Goal: Information Seeking & Learning: Learn about a topic

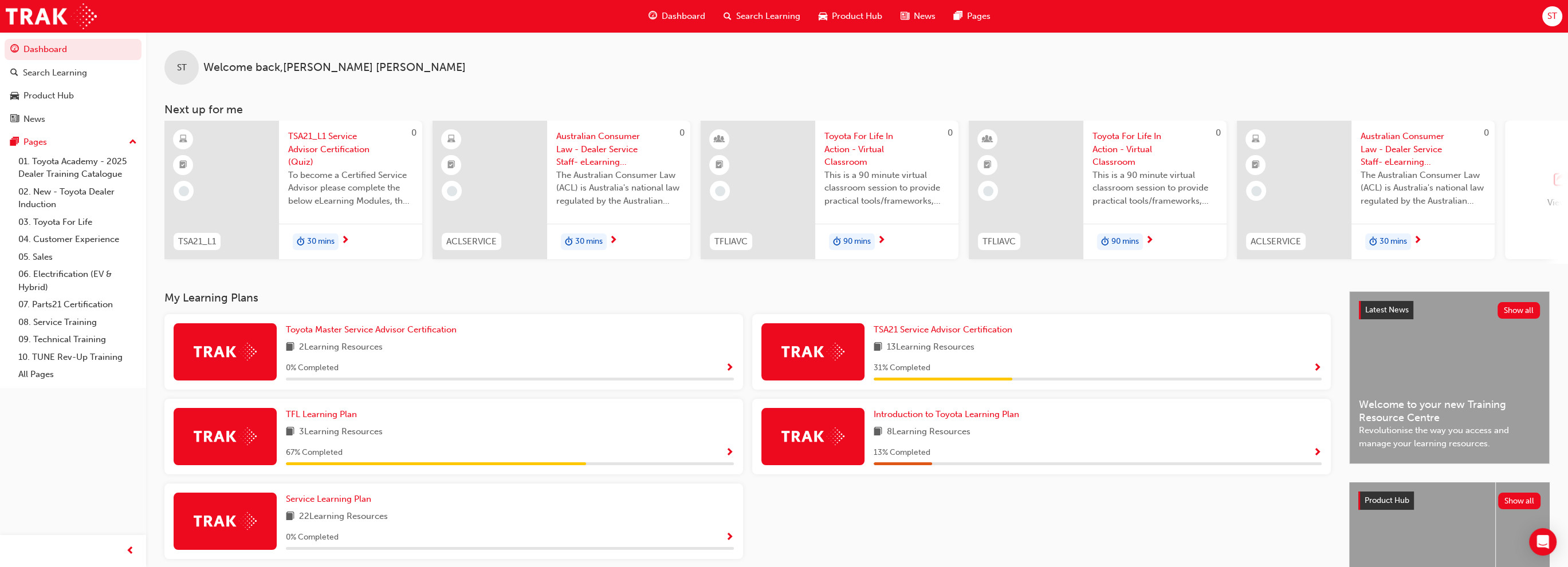
click at [863, 17] on span "Product Hub" at bounding box center [856, 16] width 51 height 13
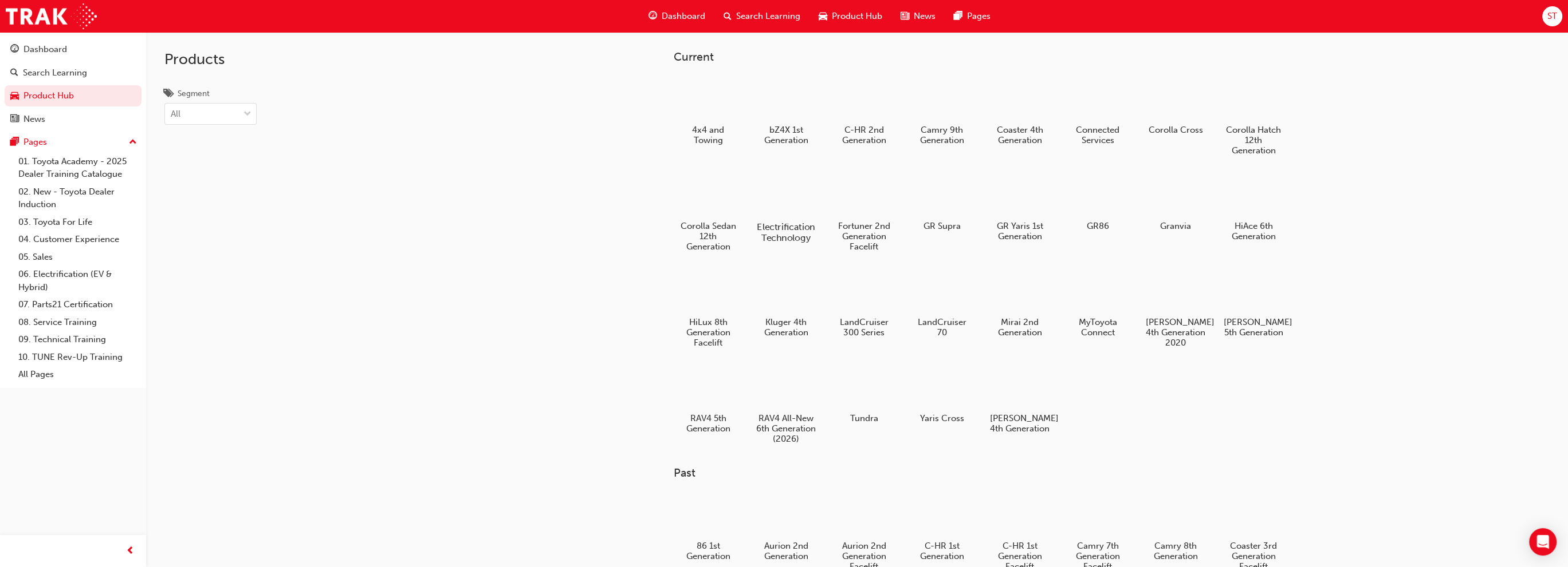
click at [784, 217] on div "Electrification Technology" at bounding box center [785, 207] width 72 height 81
drag, startPoint x: 846, startPoint y: 223, endPoint x: 843, endPoint y: 216, distance: 7.6
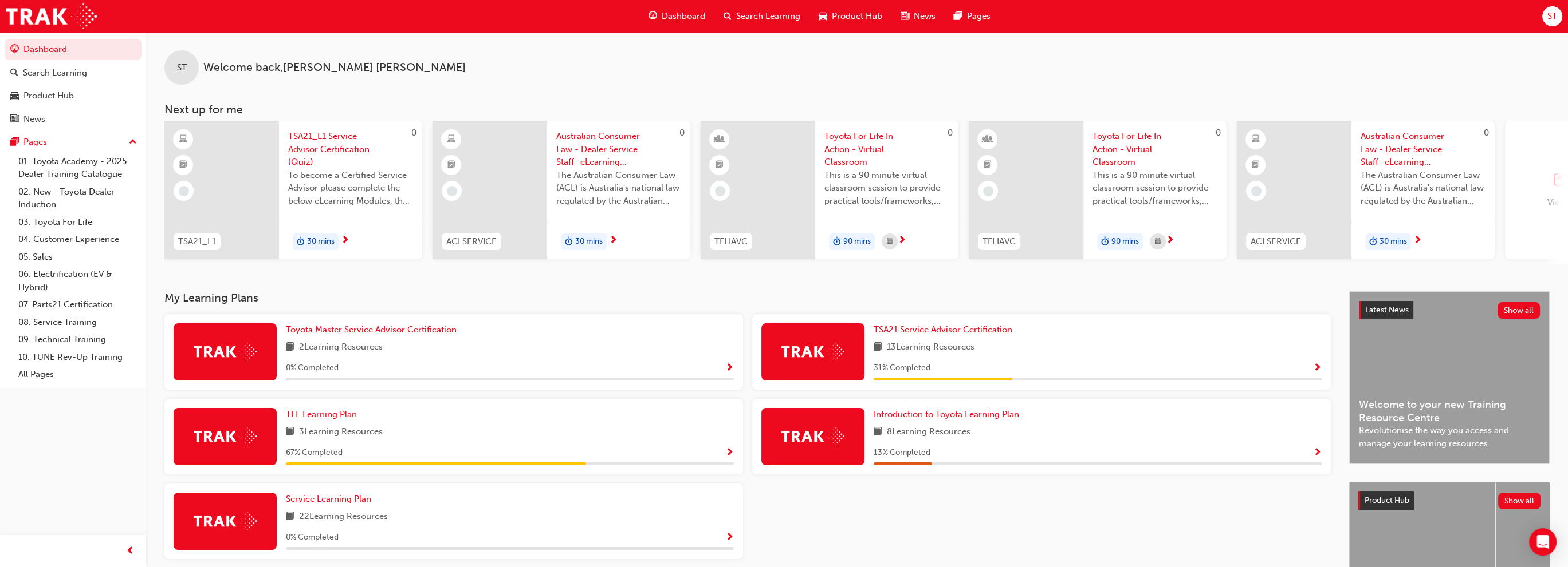
click at [1556, 182] on span "outbound-icon" at bounding box center [1561, 179] width 17 height 16
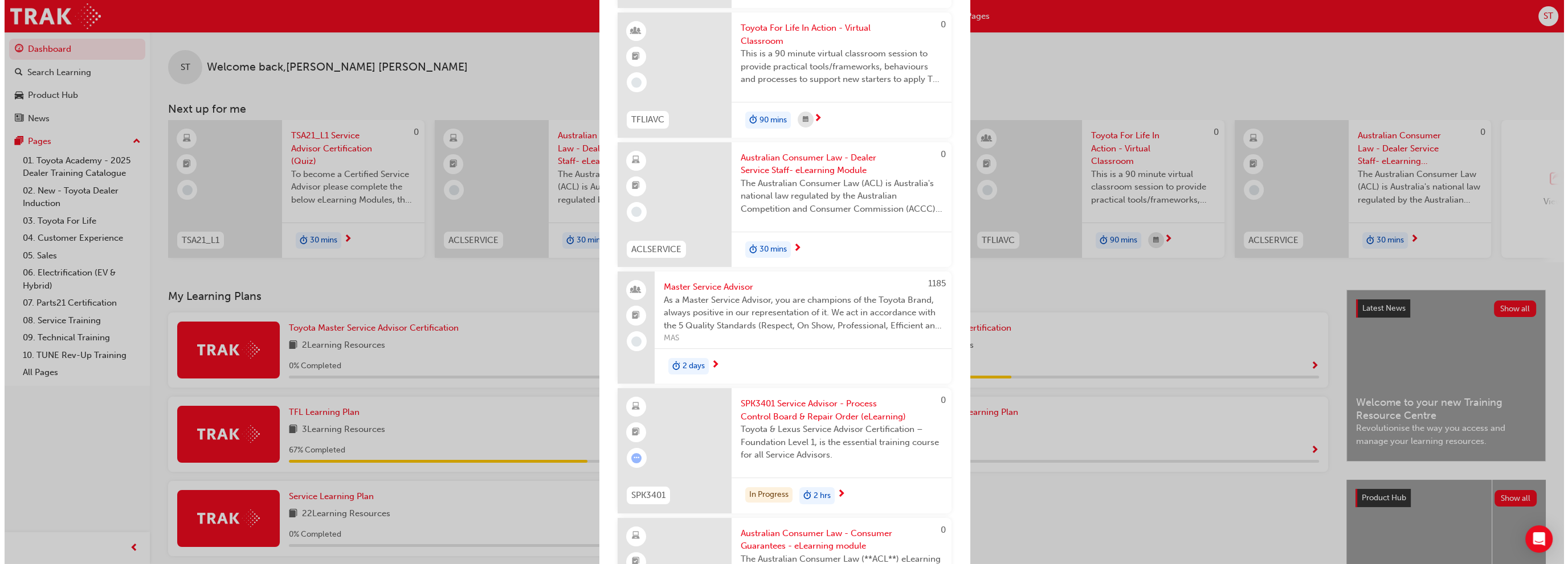
scroll to position [456, 0]
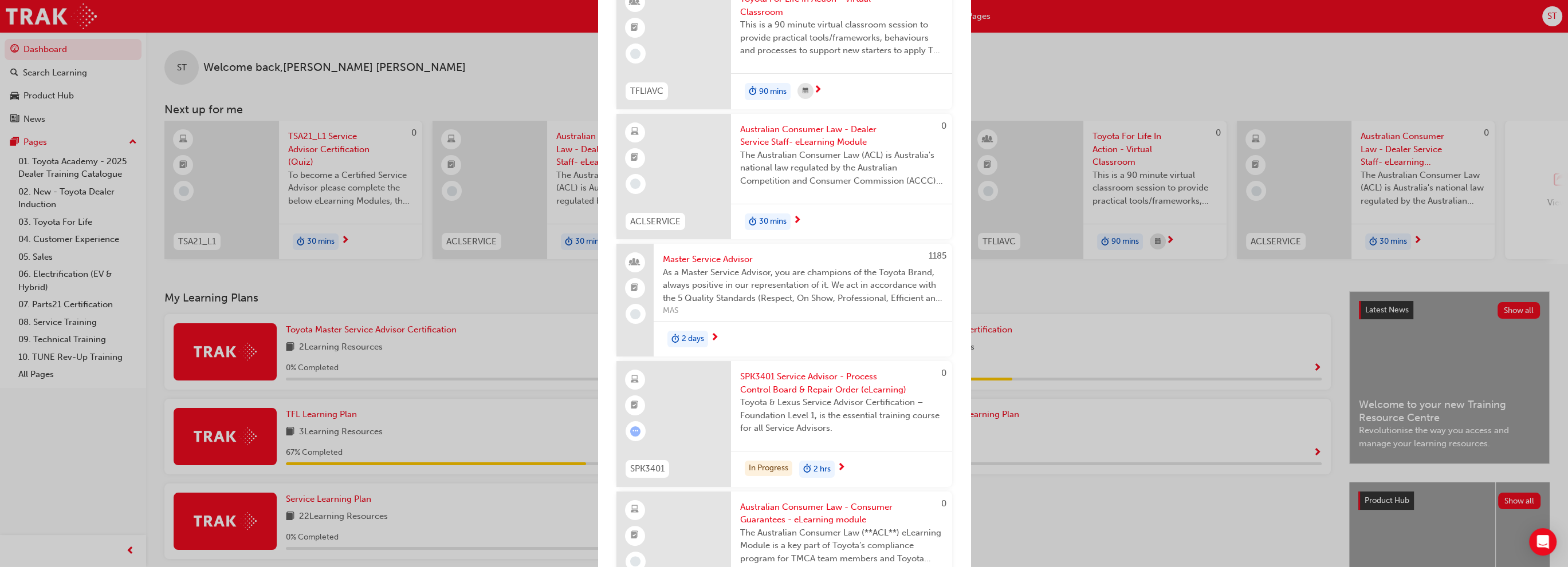
click at [779, 449] on div "SPK3401 Service Advisor - Process Control Board & Repair Order (eLearning) Toyo…" at bounding box center [841, 405] width 221 height 90
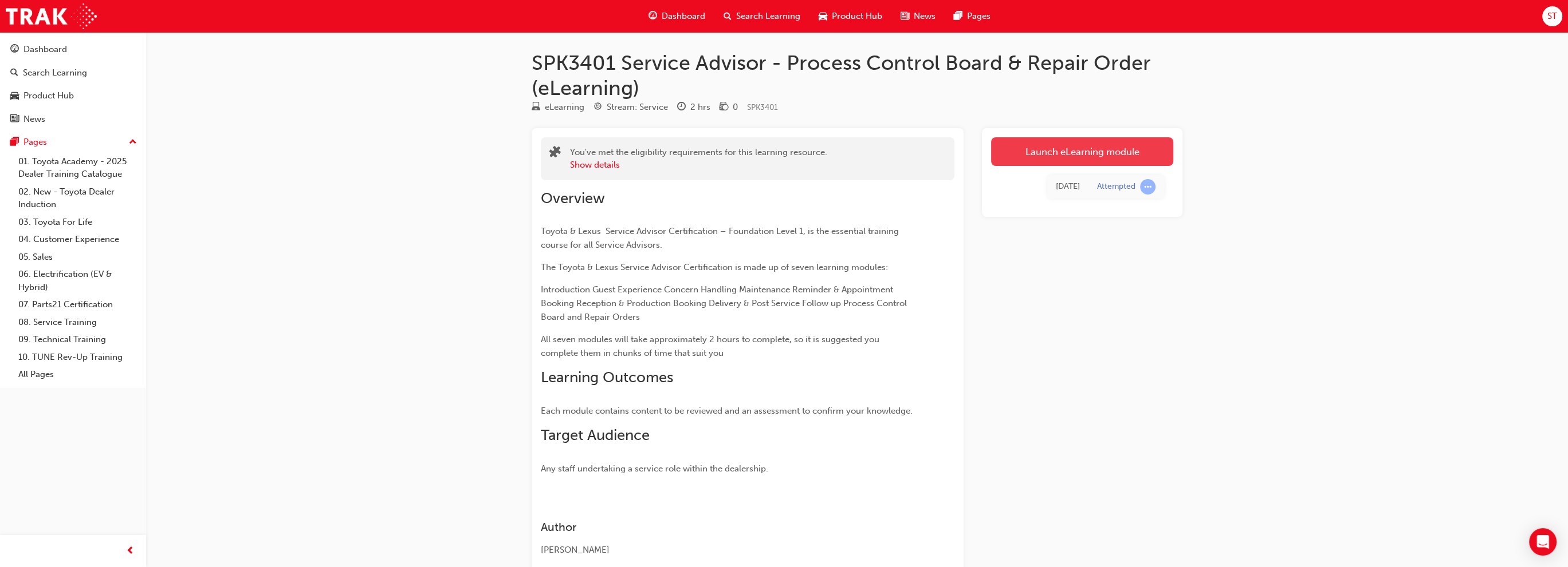
click at [1079, 150] on link "Launch eLearning module" at bounding box center [1082, 152] width 182 height 29
